Goal: Task Accomplishment & Management: Use online tool/utility

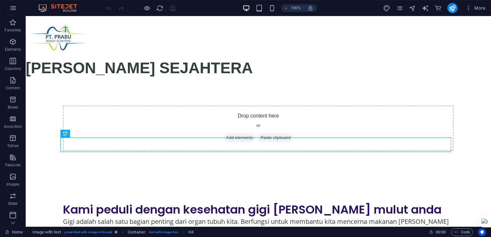
scroll to position [89, 0]
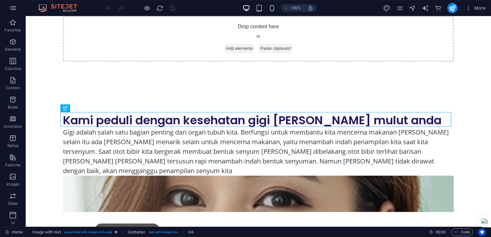
drag, startPoint x: 491, startPoint y: 101, endPoint x: 491, endPoint y: 89, distance: 11.3
click at [491, 88] on html "[DOMAIN_NAME] Home Favorites Elements Columns Content Boxes Accordion Tables Fe…" at bounding box center [245, 118] width 491 height 237
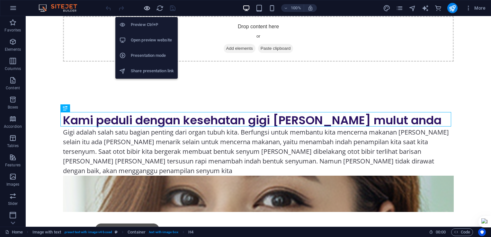
click at [148, 9] on icon "button" at bounding box center [146, 8] width 7 height 7
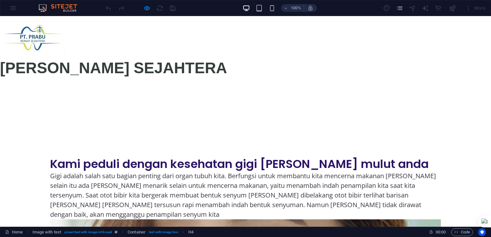
scroll to position [44, 0]
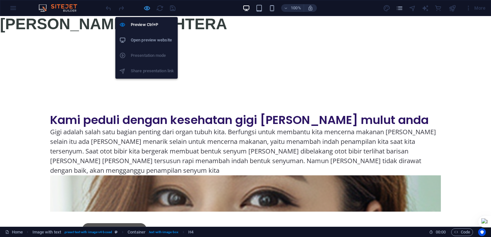
click at [145, 9] on icon "button" at bounding box center [146, 8] width 7 height 7
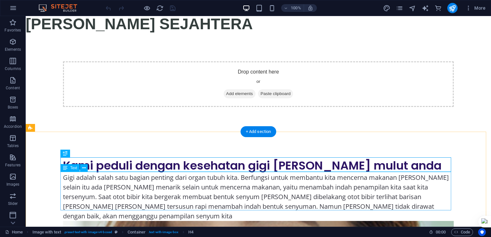
scroll to position [89, 0]
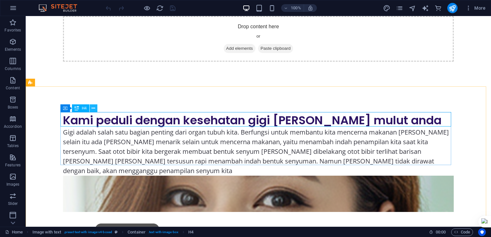
click at [93, 110] on icon at bounding box center [94, 108] width 4 height 7
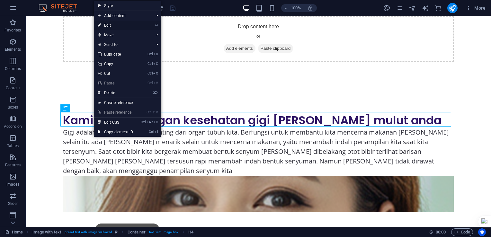
click at [117, 26] on link "⏎ Edit" at bounding box center [115, 26] width 43 height 10
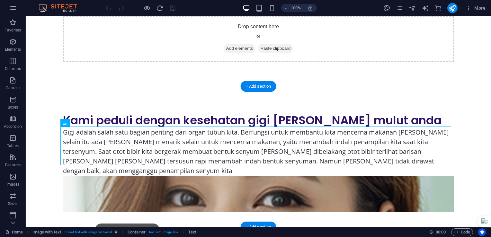
drag, startPoint x: 361, startPoint y: 142, endPoint x: 425, endPoint y: 145, distance: 63.7
click at [425, 145] on div "Gigi adalah salah satu bagian penting dari organ tubuh kita. Berfungsi untuk me…" at bounding box center [258, 152] width 391 height 48
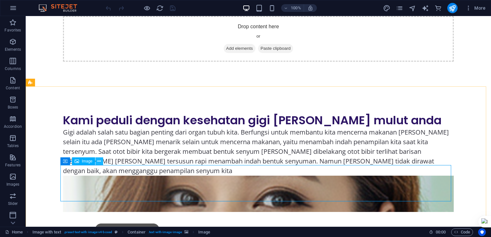
click at [99, 161] on icon at bounding box center [99, 161] width 4 height 7
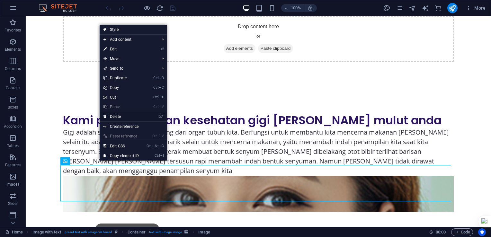
click at [115, 116] on link "⌦ Delete" at bounding box center [121, 117] width 43 height 10
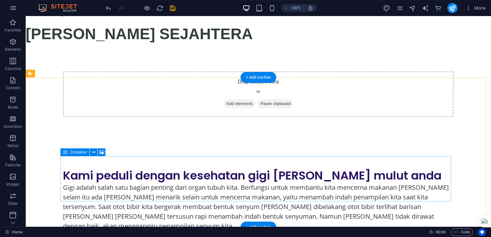
scroll to position [98, 0]
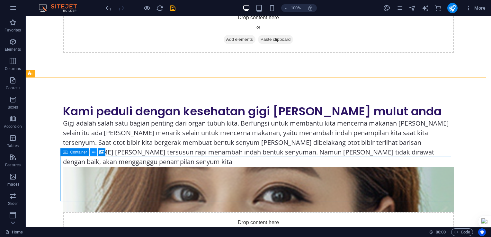
click at [94, 152] on icon at bounding box center [94, 152] width 4 height 7
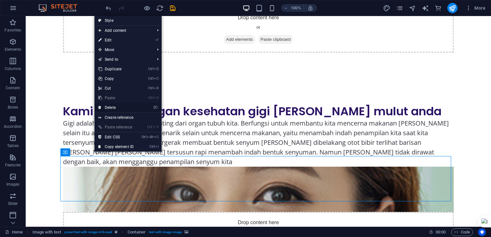
click at [115, 107] on link "⌦ Delete" at bounding box center [116, 108] width 43 height 10
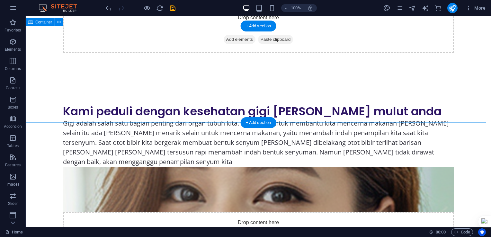
scroll to position [53, 0]
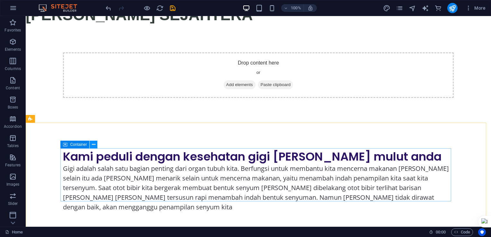
click at [95, 145] on icon at bounding box center [94, 144] width 4 height 7
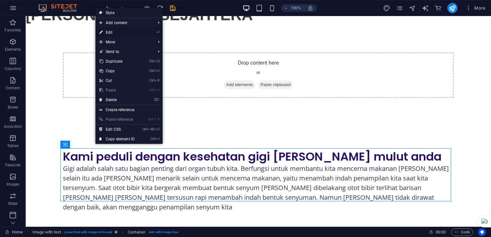
click at [118, 32] on link "⏎ Edit" at bounding box center [116, 33] width 43 height 10
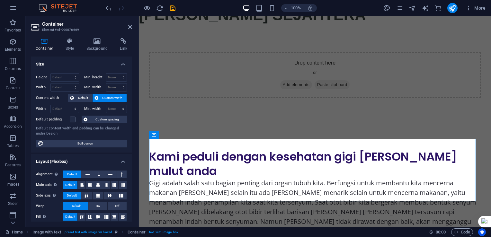
scroll to position [63, 0]
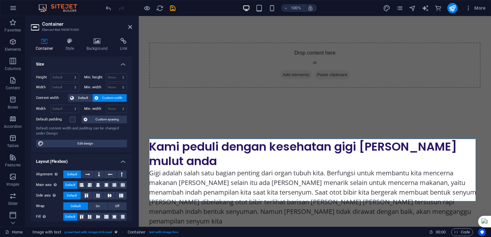
drag, startPoint x: 61, startPoint y: 143, endPoint x: 80, endPoint y: 139, distance: 19.2
click at [61, 143] on span "Edit design" at bounding box center [85, 144] width 79 height 8
select select "rem"
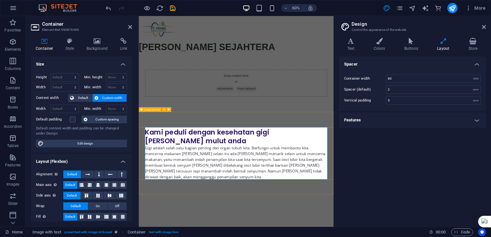
scroll to position [0, 0]
click at [362, 78] on label "Container width" at bounding box center [365, 79] width 42 height 4
click at [415, 89] on input "2" at bounding box center [433, 90] width 94 height 8
type input "5"
click at [321, 237] on html "Skip to main content [PERSON_NAME] SEJAHTERA Drop content here or Add elements …" at bounding box center [301, 165] width 325 height 299
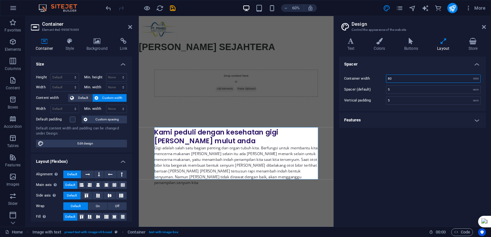
click at [420, 79] on input "80" at bounding box center [433, 79] width 94 height 8
type input "8"
type input "40"
click at [388, 164] on div "Spacer Container width 40 rem px Spacer (default) 5 rem Vertical padding 5 rem …" at bounding box center [412, 139] width 147 height 165
click at [301, 237] on html "Skip to main content [PERSON_NAME] SEJAHTERA Drop content here or Add elements …" at bounding box center [301, 170] width 325 height 309
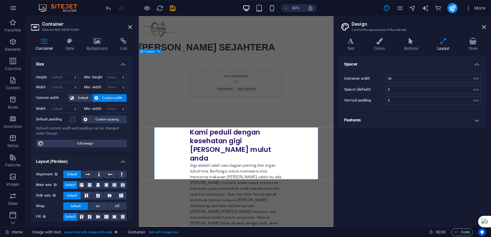
click at [396, 160] on div "Drop content here or Add elements Paste clipboard" at bounding box center [301, 128] width 325 height 97
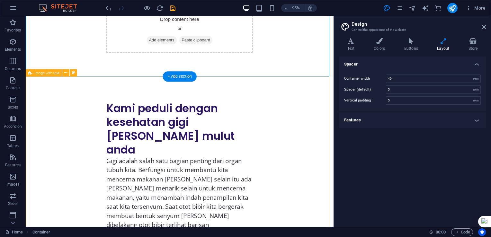
scroll to position [129, 0]
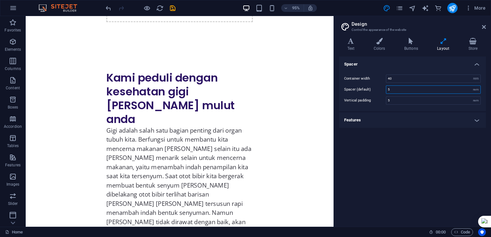
click at [406, 89] on input "5" at bounding box center [433, 90] width 94 height 8
click at [445, 43] on icon at bounding box center [443, 41] width 29 height 6
click at [479, 119] on h4 "Features" at bounding box center [412, 120] width 147 height 15
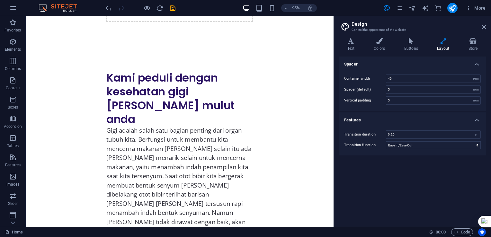
click at [479, 119] on h4 "Features" at bounding box center [412, 119] width 147 height 12
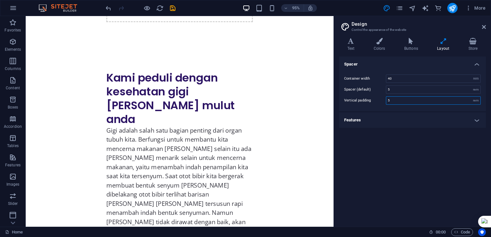
click at [401, 100] on input "5" at bounding box center [433, 101] width 94 height 8
click at [410, 86] on input "5" at bounding box center [433, 90] width 94 height 8
type input "2"
click at [313, 141] on div "Kami peduli dengan kesehatan gigi [PERSON_NAME] mulut [PERSON_NAME] adalah sala…" at bounding box center [188, 160] width 324 height 225
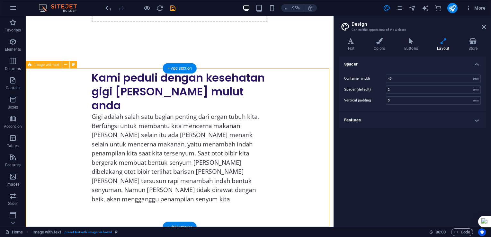
scroll to position [105, 0]
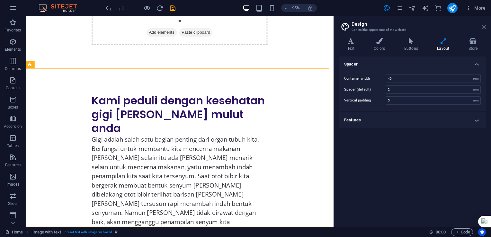
click at [485, 28] on icon at bounding box center [484, 26] width 4 height 5
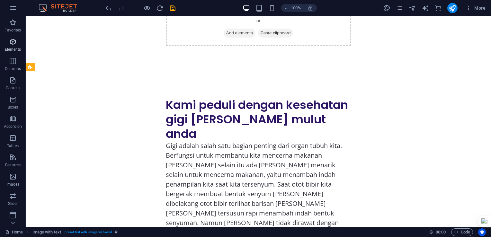
click at [15, 41] on icon "button" at bounding box center [13, 42] width 8 height 8
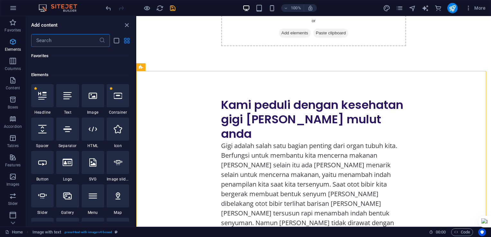
scroll to position [68, 0]
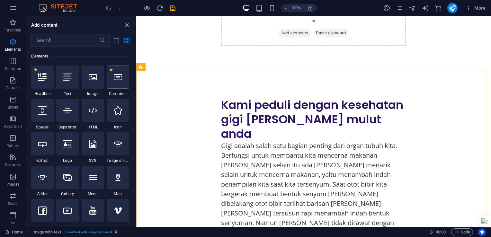
click at [116, 84] on div at bounding box center [118, 77] width 23 height 23
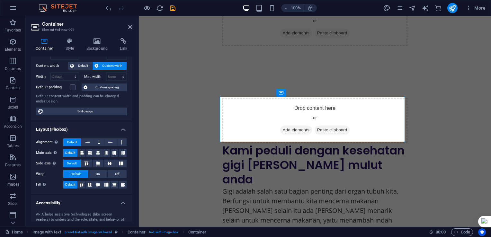
scroll to position [64, 0]
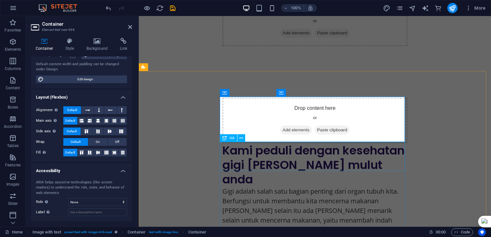
click at [258, 165] on div "Kami peduli dengan kesehatan gigi [PERSON_NAME] mulut anda" at bounding box center [314, 164] width 185 height 43
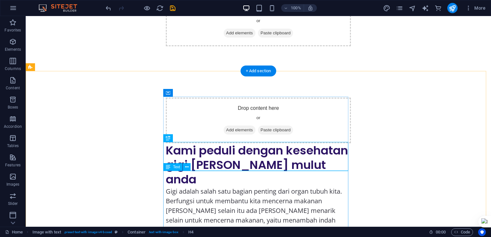
click at [200, 187] on div "Gigi adalah salah satu bagian penting dari organ tubuh kita. Berfungsi untuk me…" at bounding box center [258, 235] width 185 height 96
click at [202, 156] on div "Kami peduli dengan kesehatan gigi [PERSON_NAME] mulut anda" at bounding box center [258, 164] width 185 height 43
click at [183, 138] on icon at bounding box center [185, 138] width 4 height 7
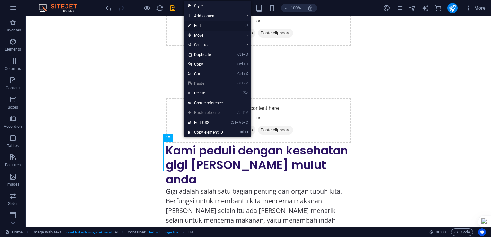
click at [202, 27] on link "⏎ Edit" at bounding box center [205, 26] width 43 height 10
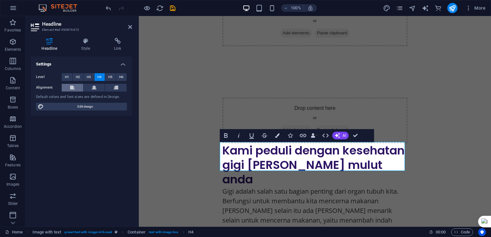
click at [75, 87] on button at bounding box center [73, 88] width 22 height 8
click at [148, 173] on div "Drop content here or Add elements Paste clipboard Kami peduli dengan kesehatan …" at bounding box center [315, 190] width 352 height 237
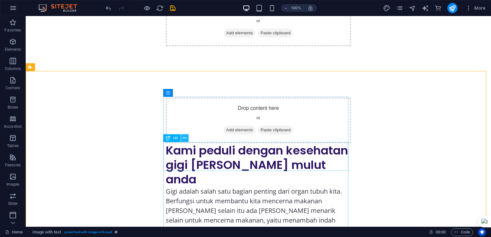
click at [186, 139] on icon at bounding box center [185, 138] width 4 height 7
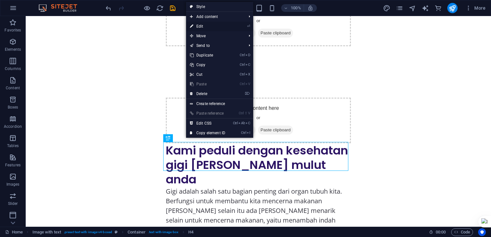
click at [218, 24] on link "⏎ Edit" at bounding box center [207, 27] width 43 height 10
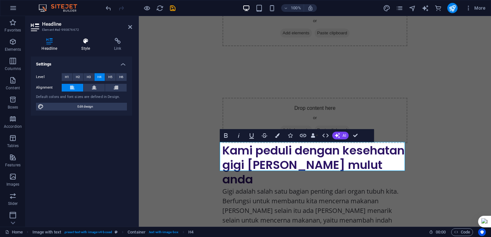
click at [85, 45] on h4 "Style" at bounding box center [87, 45] width 33 height 14
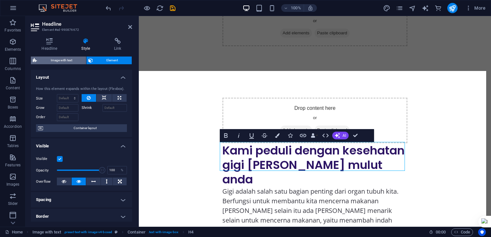
click at [70, 59] on span "Image with text" at bounding box center [61, 61] width 45 height 8
select select "rem"
select select "px"
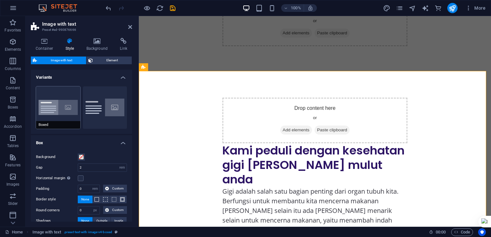
click at [66, 108] on button "Boxed" at bounding box center [58, 107] width 44 height 42
type input "0"
type input "2.5"
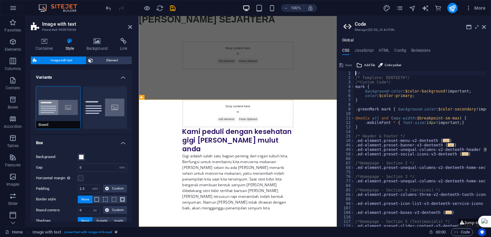
scroll to position [21, 0]
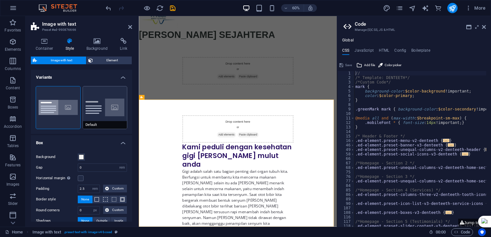
click at [117, 106] on button "Default" at bounding box center [105, 107] width 44 height 42
type input "2"
type input "0"
click at [59, 106] on button "Boxed" at bounding box center [58, 107] width 44 height 42
type input "0"
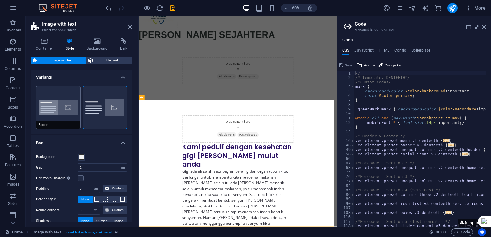
type input "2.5"
click at [123, 75] on h4 "Variants" at bounding box center [81, 76] width 101 height 12
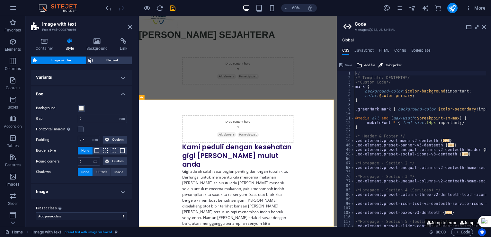
click at [121, 94] on h4 "Box" at bounding box center [81, 92] width 101 height 12
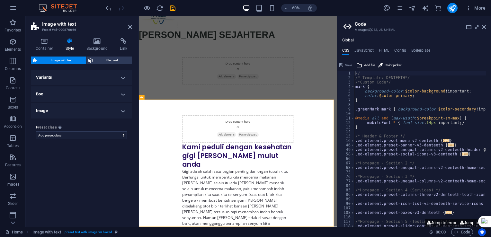
click at [118, 110] on h4 "Image" at bounding box center [81, 110] width 101 height 15
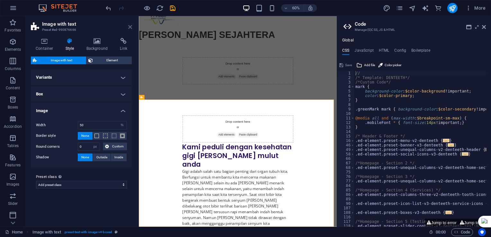
click at [130, 28] on icon at bounding box center [130, 26] width 4 height 5
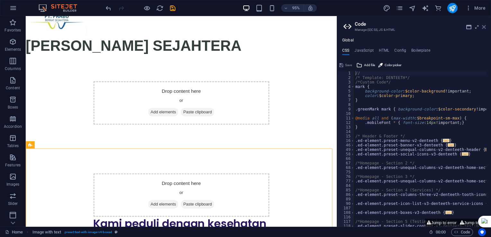
click at [486, 27] on icon at bounding box center [484, 26] width 4 height 5
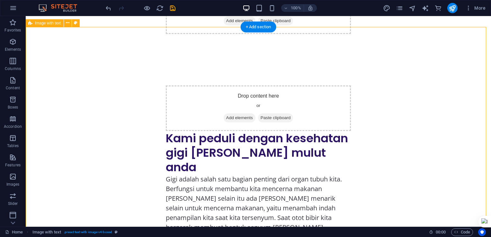
scroll to position [161, 0]
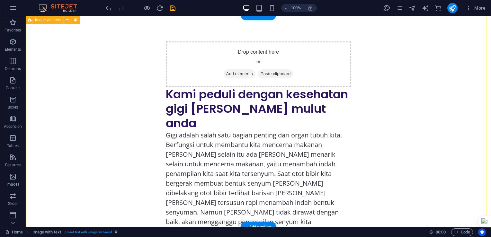
click at [377, 139] on div "Drop content here or Add elements Paste clipboard Kami peduli dengan kesehatan …" at bounding box center [259, 134] width 466 height 237
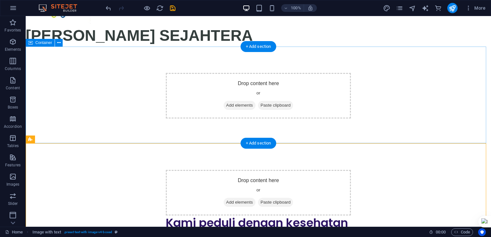
scroll to position [0, 0]
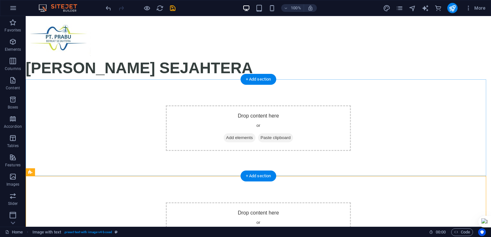
drag, startPoint x: 286, startPoint y: 95, endPoint x: 206, endPoint y: 98, distance: 79.4
click at [206, 98] on div "Drop content here or Add elements Paste clipboard" at bounding box center [259, 128] width 466 height 97
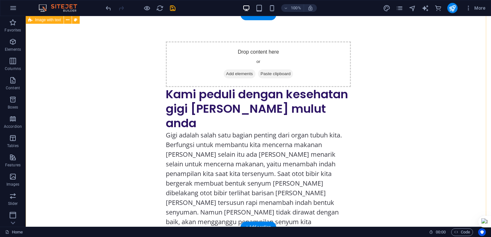
scroll to position [129, 0]
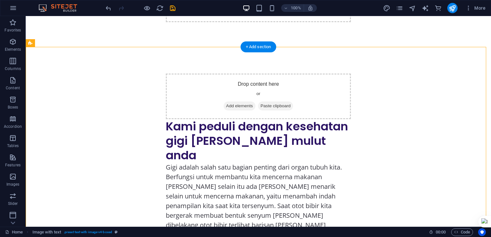
drag, startPoint x: 194, startPoint y: 85, endPoint x: 385, endPoint y: 100, distance: 191.6
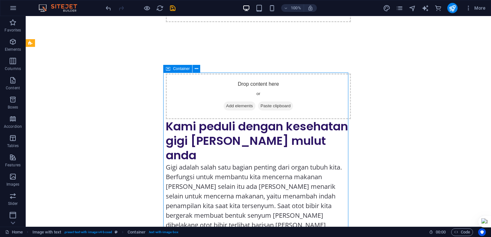
drag, startPoint x: 168, startPoint y: 68, endPoint x: 175, endPoint y: 69, distance: 7.1
click at [175, 69] on div "Container" at bounding box center [177, 69] width 29 height 8
click at [175, 68] on span "Container" at bounding box center [181, 69] width 17 height 4
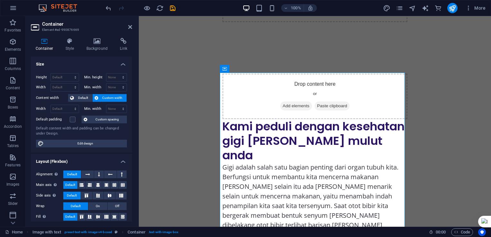
click at [100, 99] on span "Custom width" at bounding box center [112, 98] width 25 height 8
click at [80, 99] on span "Default" at bounding box center [83, 98] width 14 height 8
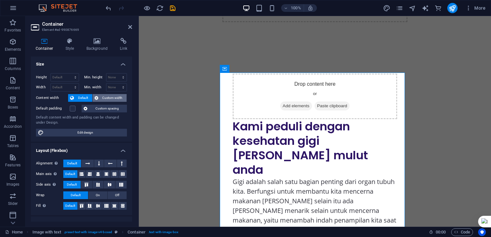
click at [107, 99] on span "Custom width" at bounding box center [112, 98] width 25 height 8
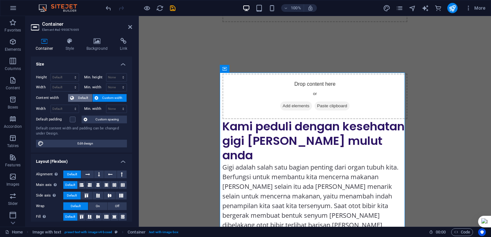
click at [81, 99] on span "Default" at bounding box center [83, 98] width 14 height 8
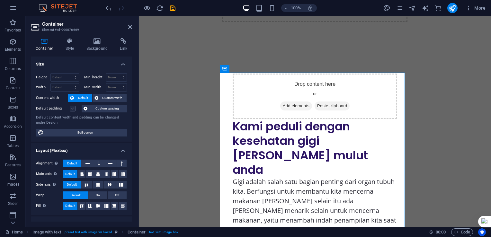
click at [72, 111] on label at bounding box center [73, 109] width 6 height 6
click at [0, 0] on input "Default padding" at bounding box center [0, 0] width 0 height 0
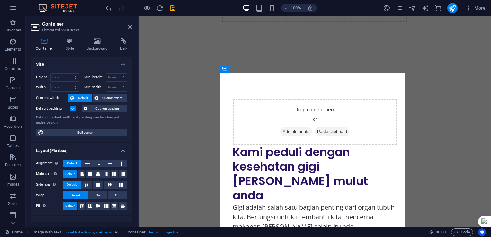
click at [72, 110] on label at bounding box center [73, 109] width 6 height 6
click at [0, 0] on input "Default padding" at bounding box center [0, 0] width 0 height 0
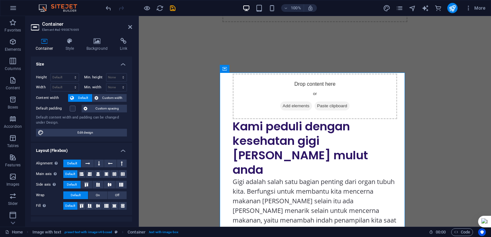
scroll to position [32, 0]
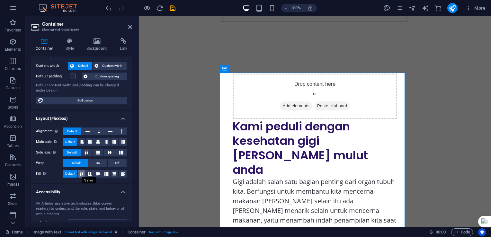
click at [81, 174] on icon at bounding box center [82, 174] width 8 height 4
click at [88, 174] on icon at bounding box center [90, 174] width 8 height 4
click at [96, 174] on icon at bounding box center [98, 174] width 8 height 4
click at [69, 174] on span "Default" at bounding box center [70, 174] width 10 height 8
click at [101, 165] on button "On" at bounding box center [97, 163] width 19 height 8
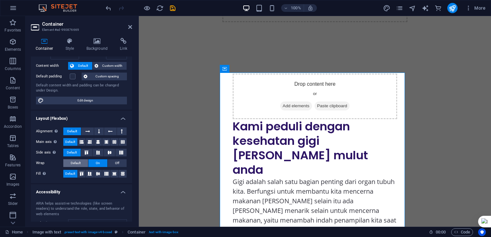
click at [78, 164] on span "Default" at bounding box center [76, 163] width 10 height 8
click at [89, 143] on icon at bounding box center [90, 142] width 4 height 8
click at [81, 143] on icon at bounding box center [82, 142] width 4 height 8
click at [95, 143] on button at bounding box center [98, 142] width 8 height 8
click at [80, 143] on icon at bounding box center [82, 142] width 4 height 8
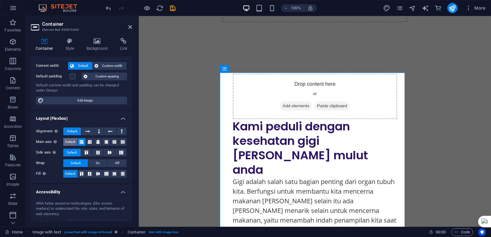
click at [69, 142] on span "Default" at bounding box center [70, 142] width 10 height 8
click at [109, 132] on icon at bounding box center [110, 132] width 5 height 8
click at [89, 133] on icon at bounding box center [88, 132] width 5 height 8
click at [109, 132] on icon at bounding box center [110, 132] width 5 height 8
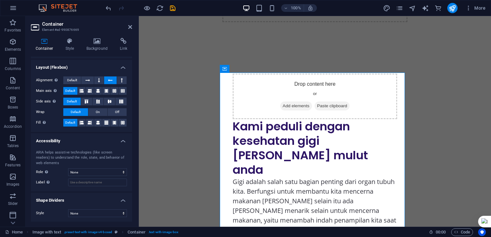
click at [122, 68] on h4 "Layout (Flexbox)" at bounding box center [81, 66] width 101 height 12
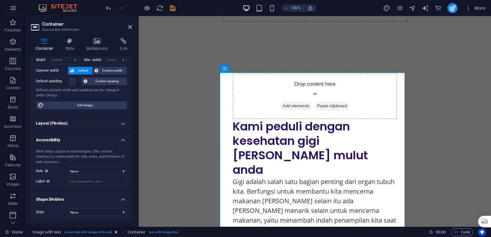
scroll to position [26, 0]
click at [121, 142] on h4 "Accessibility" at bounding box center [81, 139] width 101 height 12
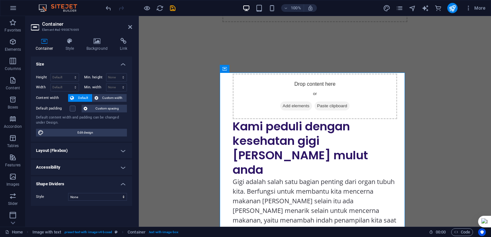
click at [46, 46] on h4 "Container" at bounding box center [46, 45] width 30 height 14
click at [45, 46] on h4 "Container" at bounding box center [46, 45] width 30 height 14
click at [68, 40] on icon at bounding box center [70, 41] width 18 height 6
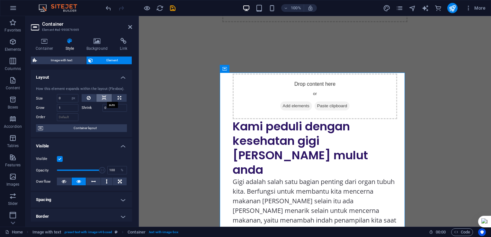
click at [102, 98] on icon at bounding box center [104, 98] width 5 height 8
select select "DISABLED_OPTION_VALUE"
click at [118, 97] on icon at bounding box center [120, 98] width 4 height 8
type input "100"
select select "%"
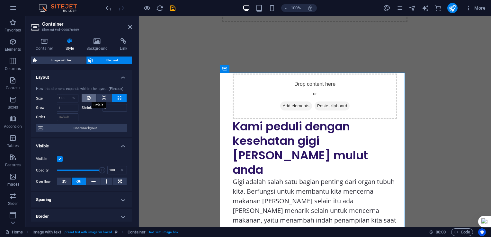
click at [90, 97] on button at bounding box center [89, 98] width 15 height 8
select select "DISABLED_OPTION_VALUE"
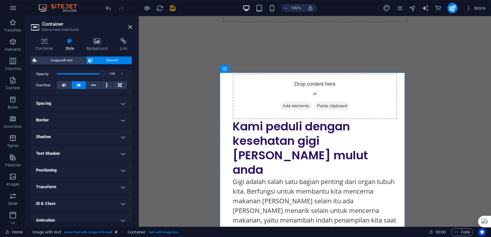
scroll to position [119, 0]
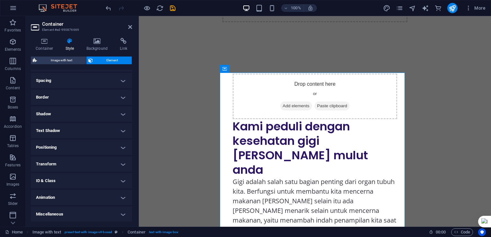
click at [119, 199] on h4 "Animation" at bounding box center [81, 197] width 101 height 15
click at [120, 198] on h4 "Animation" at bounding box center [81, 196] width 101 height 12
click at [123, 214] on h4 "Miscellaneous" at bounding box center [81, 214] width 101 height 15
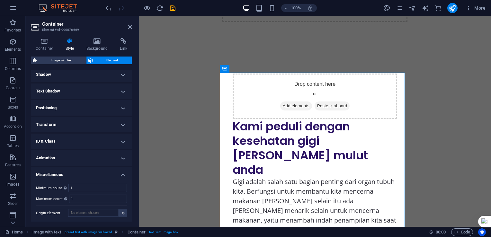
click at [120, 173] on h4 "Miscellaneous" at bounding box center [81, 173] width 101 height 12
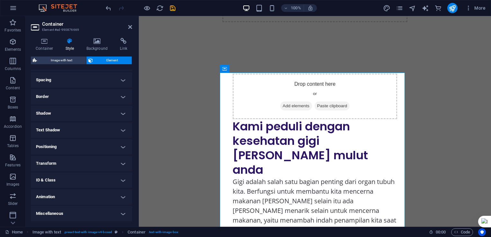
scroll to position [119, 0]
click at [315, 84] on div "Drop content here or Add elements Paste clipboard" at bounding box center [315, 97] width 165 height 46
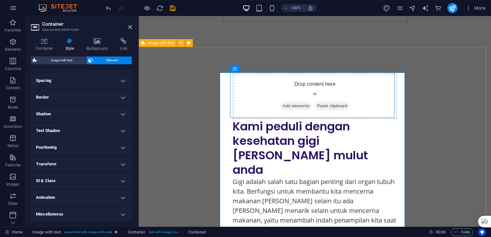
click at [169, 110] on div "Drop content here or Add elements Paste clipboard Kami peduli dengan kesehatan …" at bounding box center [315, 178] width 352 height 261
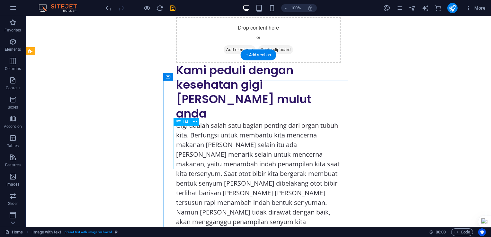
scroll to position [121, 0]
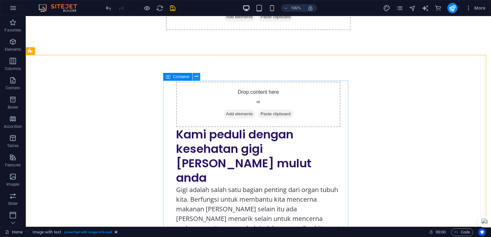
click at [196, 77] on icon at bounding box center [197, 76] width 4 height 7
click at [195, 77] on icon at bounding box center [197, 76] width 4 height 7
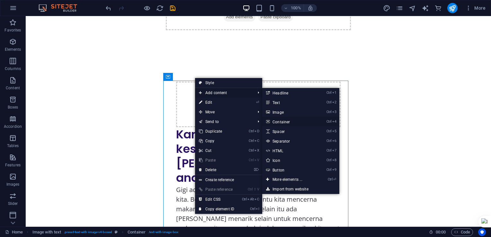
click at [286, 122] on link "Ctrl 4 Container" at bounding box center [288, 122] width 53 height 10
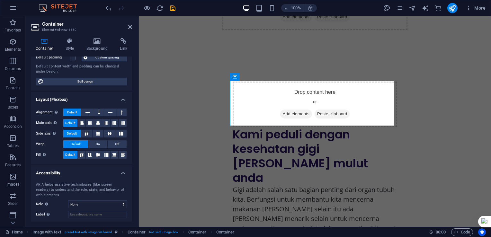
scroll to position [30, 0]
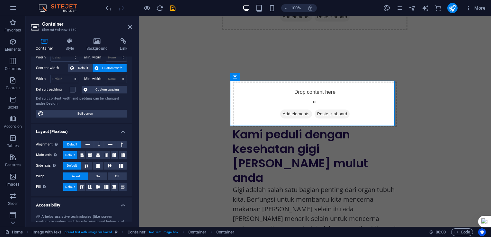
click at [122, 133] on h4 "Layout (Flexbox)" at bounding box center [81, 130] width 101 height 12
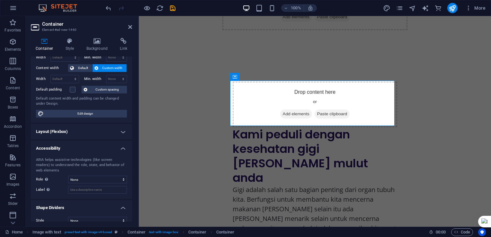
scroll to position [37, 0]
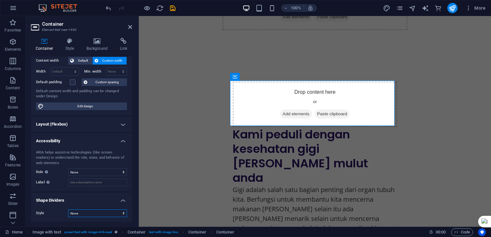
click at [121, 213] on select "None Triangle Square Diagonal Polygon 1 Polygon 2 Zigzag Multiple Zigzags Waves…" at bounding box center [97, 214] width 59 height 8
click at [46, 207] on div "Style None Triangle Square Diagonal Polygon 1 Polygon 2 Zigzag Multiple Zigzags…" at bounding box center [81, 213] width 101 height 18
click at [122, 201] on h4 "Shape Dividers" at bounding box center [81, 199] width 101 height 12
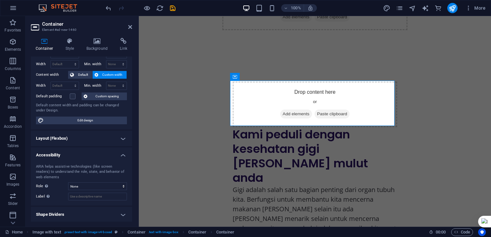
click at [122, 215] on h4 "Shape Dividers" at bounding box center [81, 214] width 101 height 15
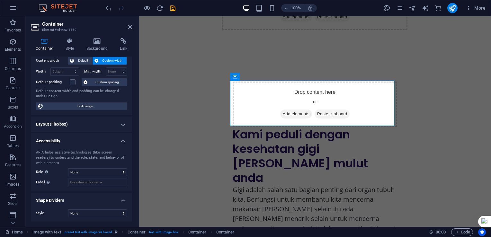
scroll to position [0, 0]
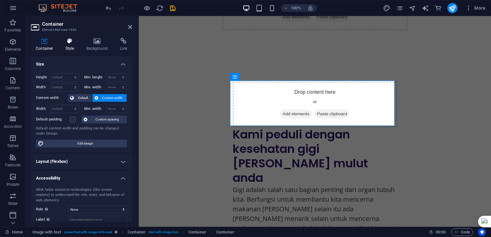
click at [69, 41] on icon at bounding box center [70, 41] width 18 height 6
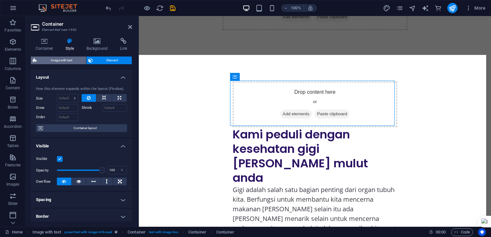
click at [59, 60] on span "Image with text" at bounding box center [61, 61] width 45 height 8
select select "%"
select select "px"
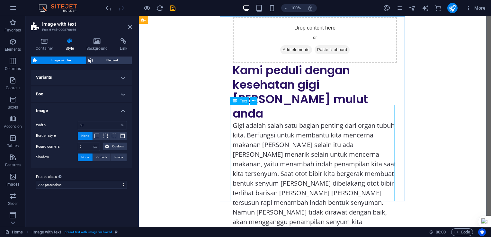
scroll to position [89, 0]
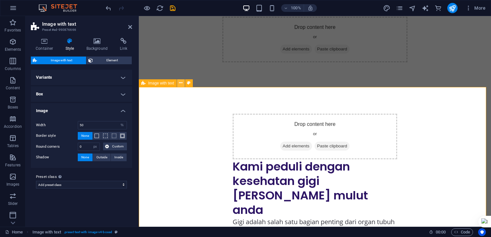
click at [182, 83] on icon at bounding box center [181, 83] width 4 height 7
click at [86, 201] on div "Variants Boxed Default Box Background Gap 0 rem px % vh vw Horizontal margin On…" at bounding box center [81, 146] width 101 height 152
click at [71, 202] on div "Variants Boxed Default Box Background Gap 0 rem px % vh vw Horizontal margin On…" at bounding box center [81, 146] width 101 height 152
click at [120, 184] on select "Add preset class" at bounding box center [81, 185] width 91 height 8
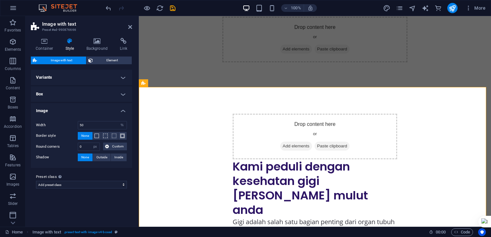
click at [119, 76] on h4 "Variants" at bounding box center [81, 77] width 101 height 15
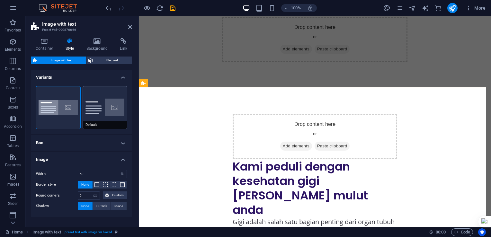
click at [105, 109] on button "Default" at bounding box center [105, 107] width 44 height 42
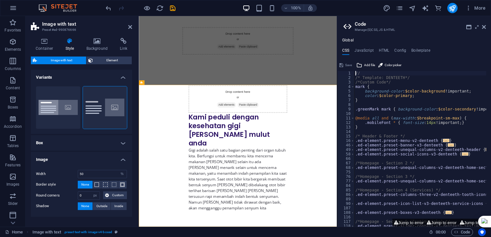
scroll to position [45, 0]
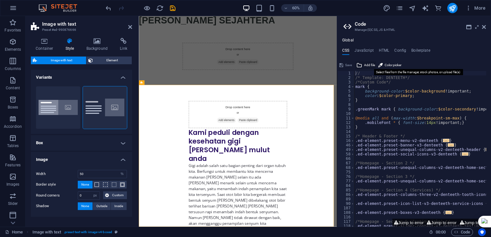
click at [370, 64] on span "Add file" at bounding box center [369, 65] width 11 height 8
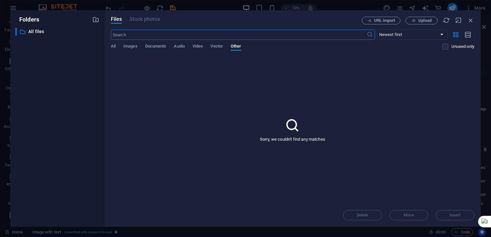
scroll to position [0, 0]
click at [130, 47] on span "Images" at bounding box center [130, 46] width 14 height 9
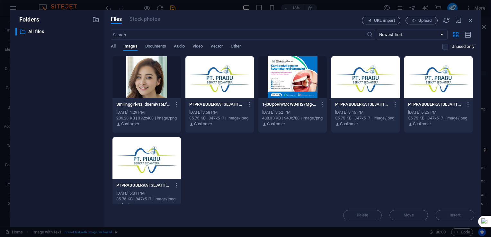
click at [149, 82] on div at bounding box center [147, 77] width 68 height 42
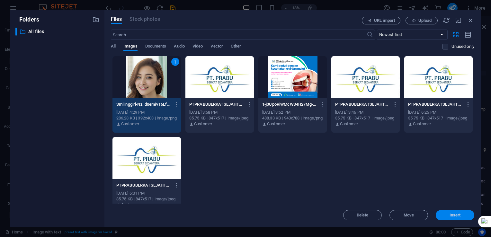
click at [451, 216] on span "Insert" at bounding box center [455, 215] width 11 height 4
type textarea "[URL][DOMAIN_NAME]"
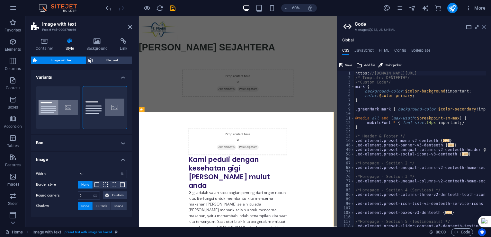
click at [484, 28] on icon at bounding box center [484, 26] width 4 height 5
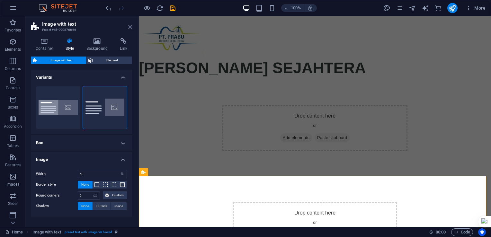
click at [130, 26] on icon at bounding box center [130, 26] width 4 height 5
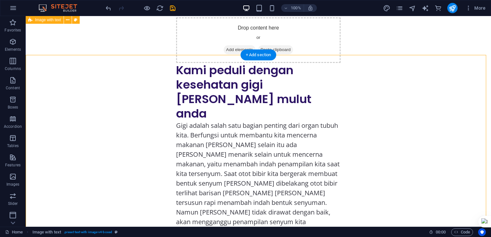
scroll to position [89, 0]
